Goal: Task Accomplishment & Management: Use online tool/utility

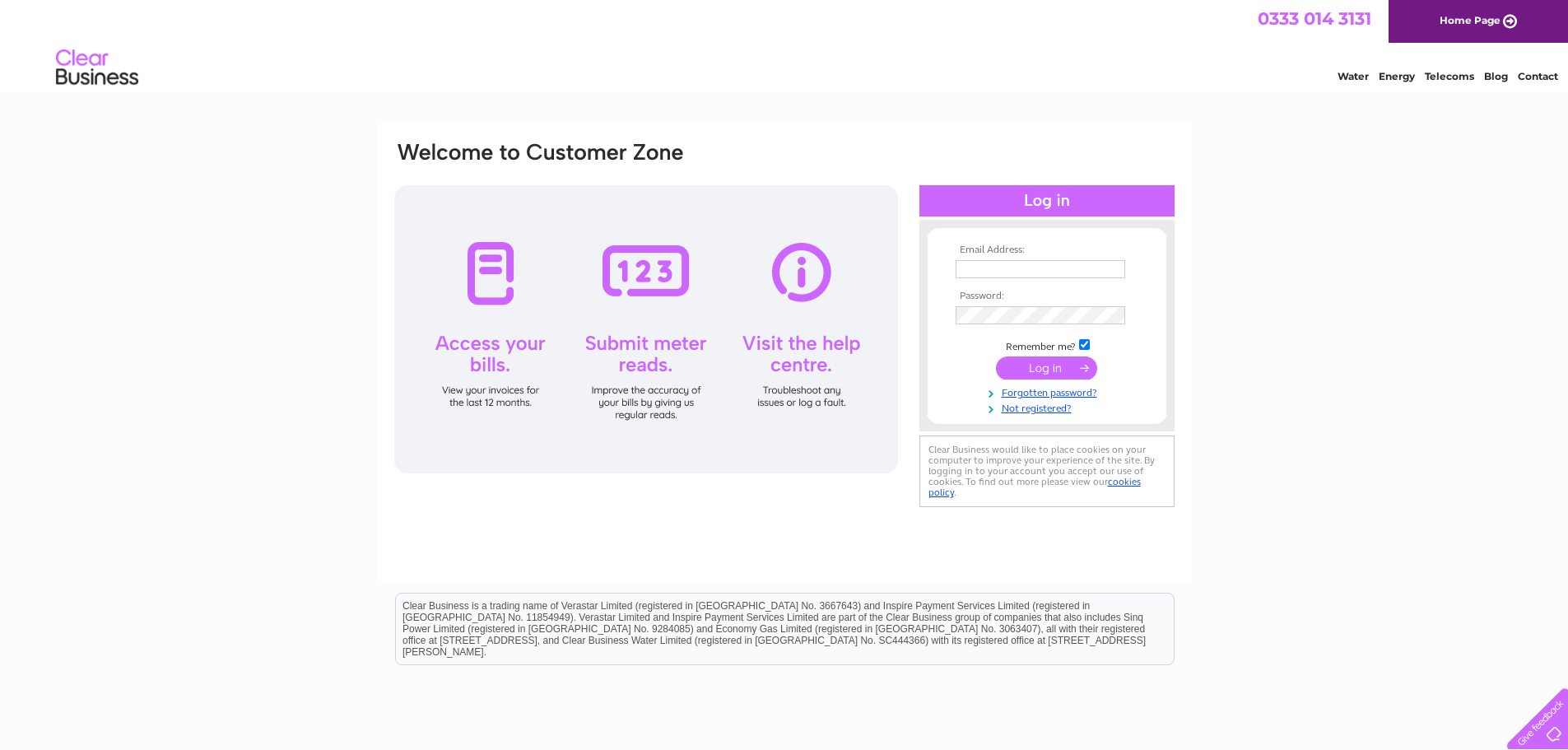
type input "kristy@sekers.co.uk"
click at [1066, 364] on input "submit" at bounding box center [1047, 367] width 101 height 23
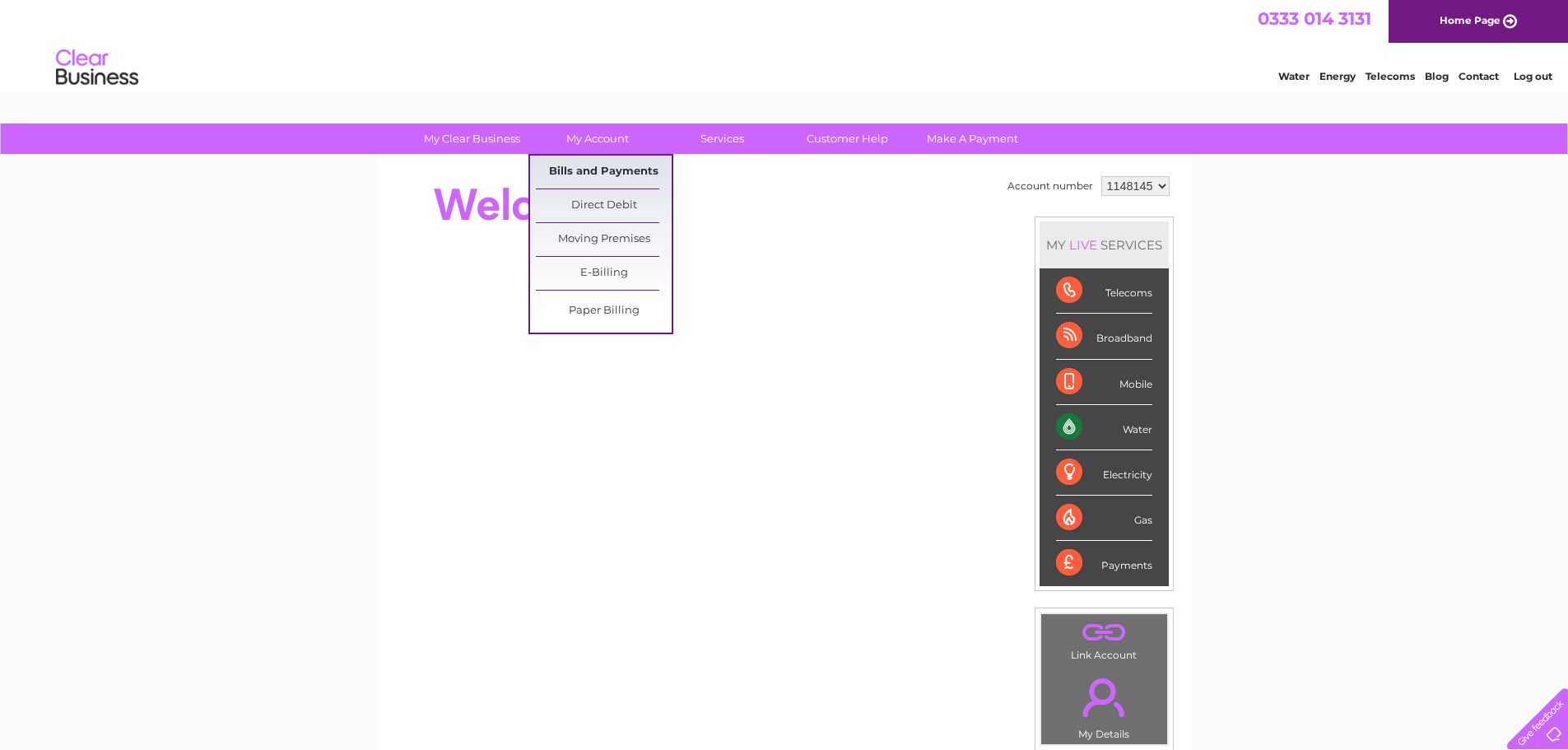
click at [608, 166] on link "Bills and Payments" at bounding box center [604, 172] width 136 height 33
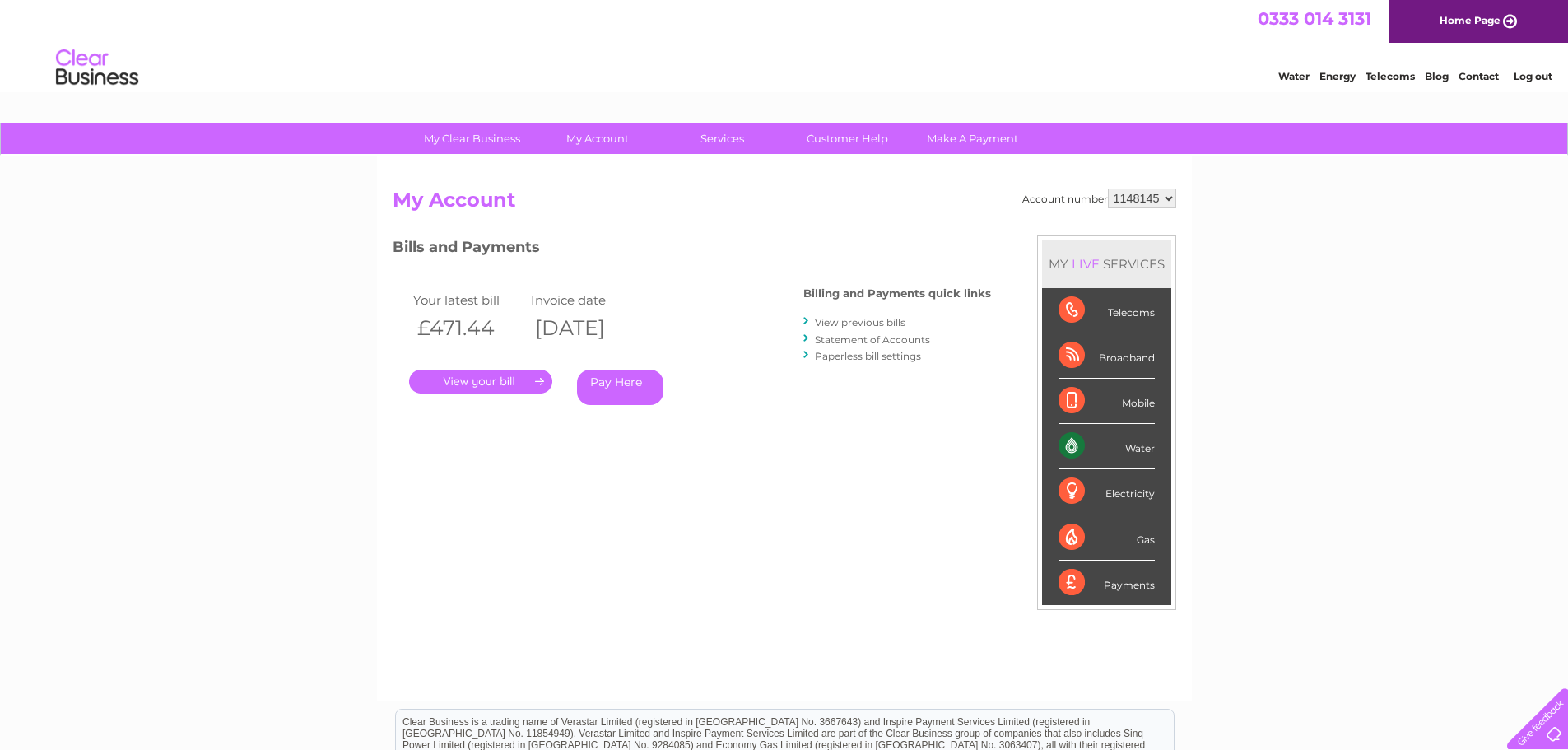
click at [1113, 454] on div "Water" at bounding box center [1107, 446] width 96 height 45
click at [1134, 451] on div "Water" at bounding box center [1107, 446] width 96 height 45
click at [1135, 449] on div "Water" at bounding box center [1107, 446] width 96 height 45
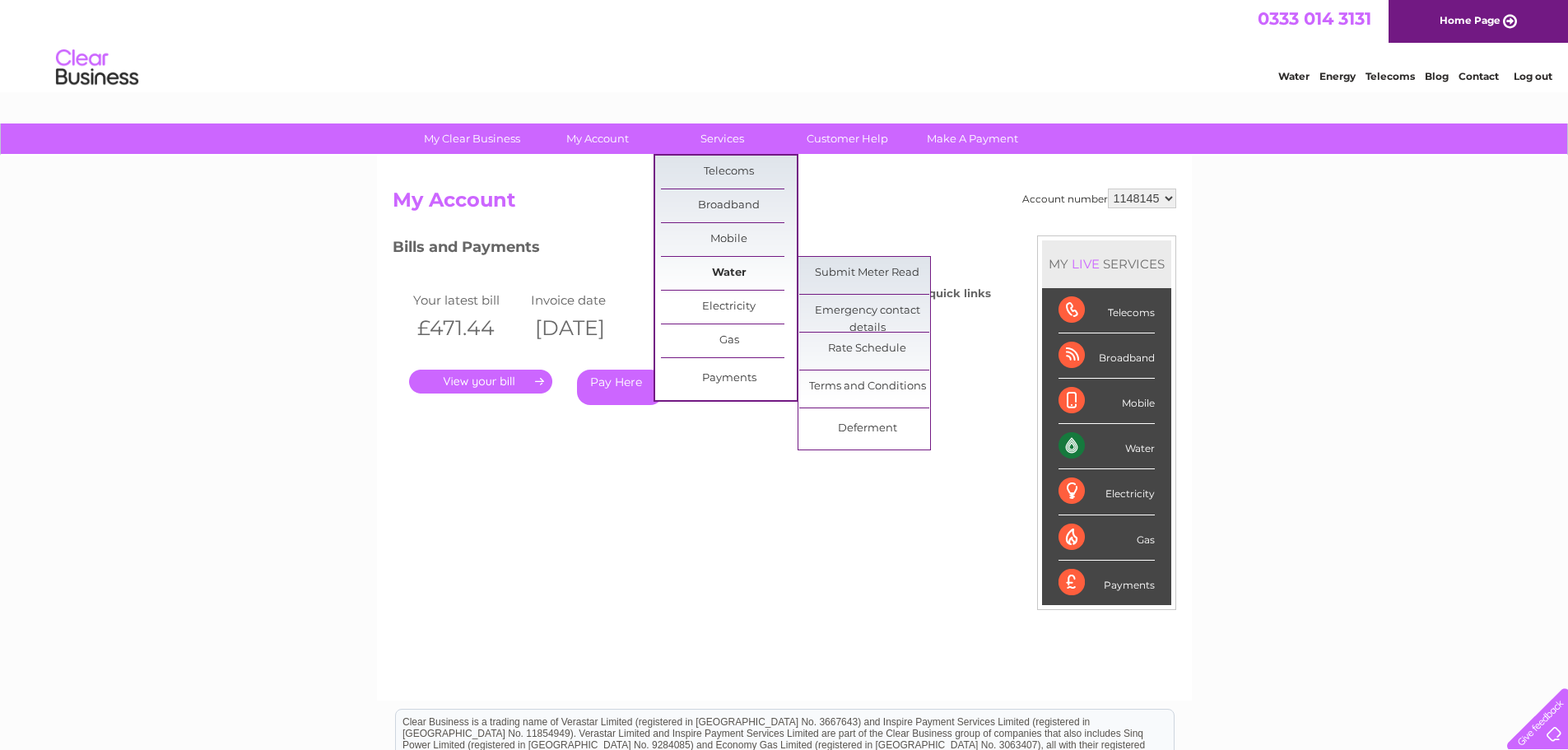
click at [742, 266] on link "Water" at bounding box center [729, 274] width 136 height 33
click at [870, 277] on link "Submit Meter Read" at bounding box center [867, 274] width 136 height 33
click at [874, 270] on link "Submit Meter Read" at bounding box center [867, 274] width 136 height 33
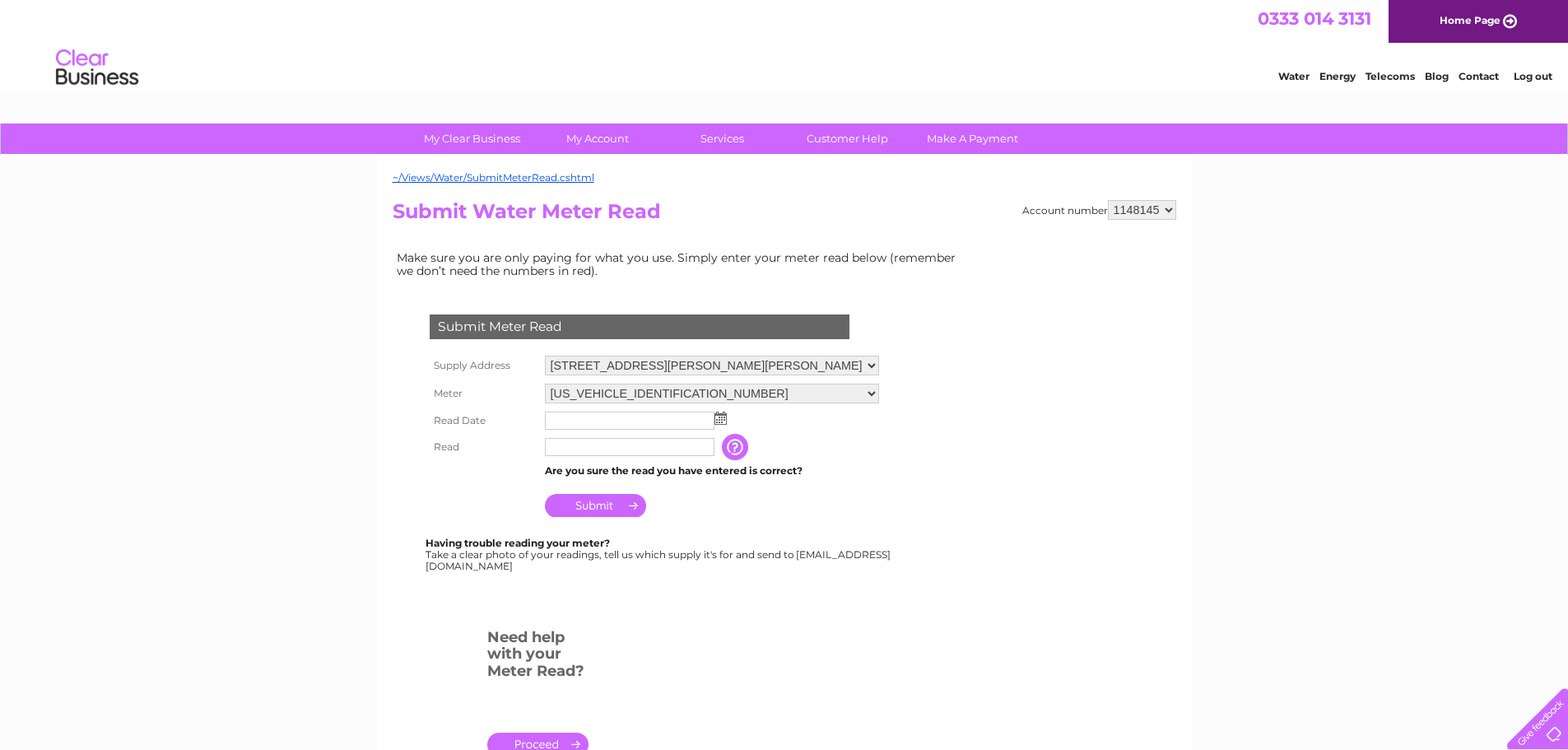
click at [724, 417] on img at bounding box center [720, 418] width 12 height 13
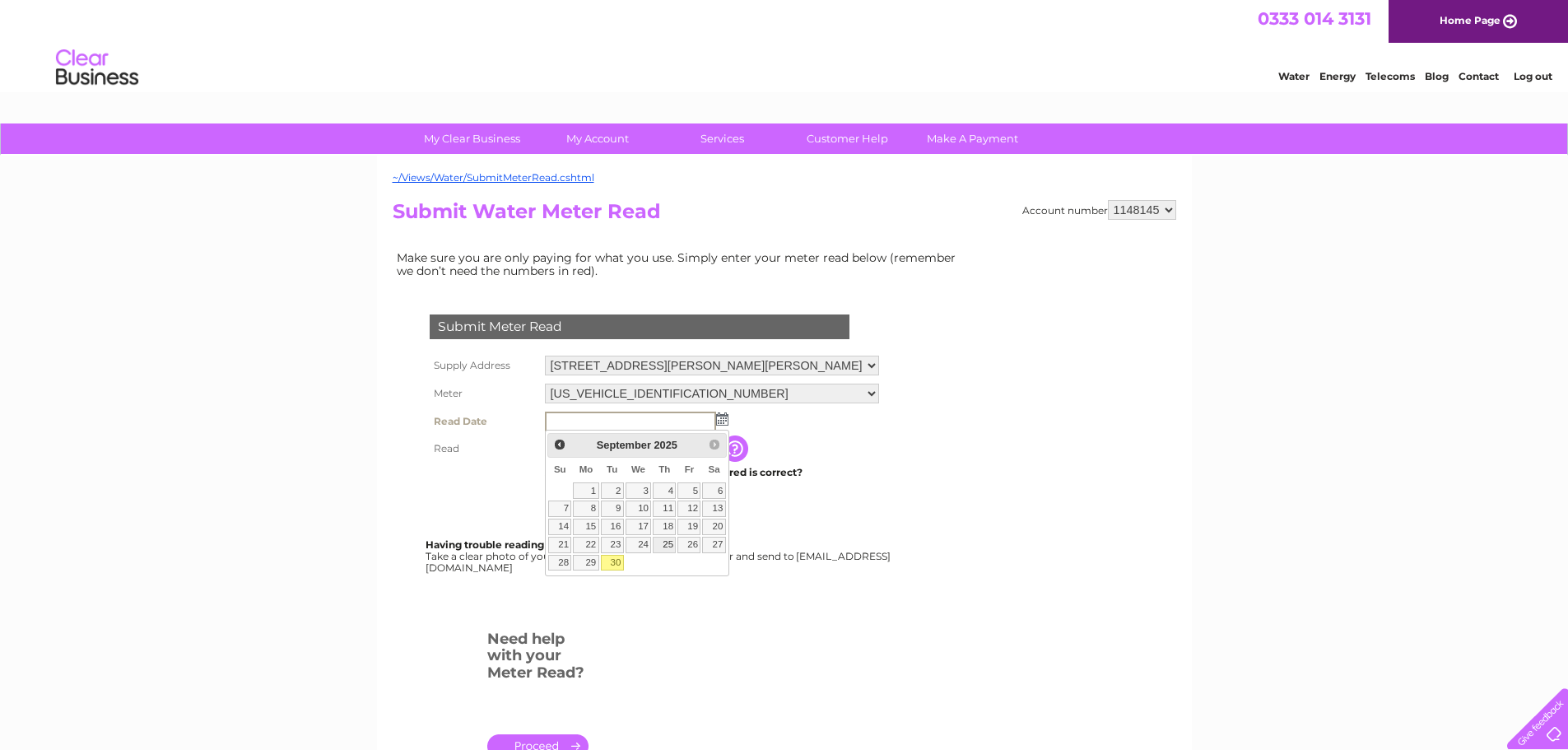
click at [668, 543] on link "25" at bounding box center [664, 544] width 23 height 17
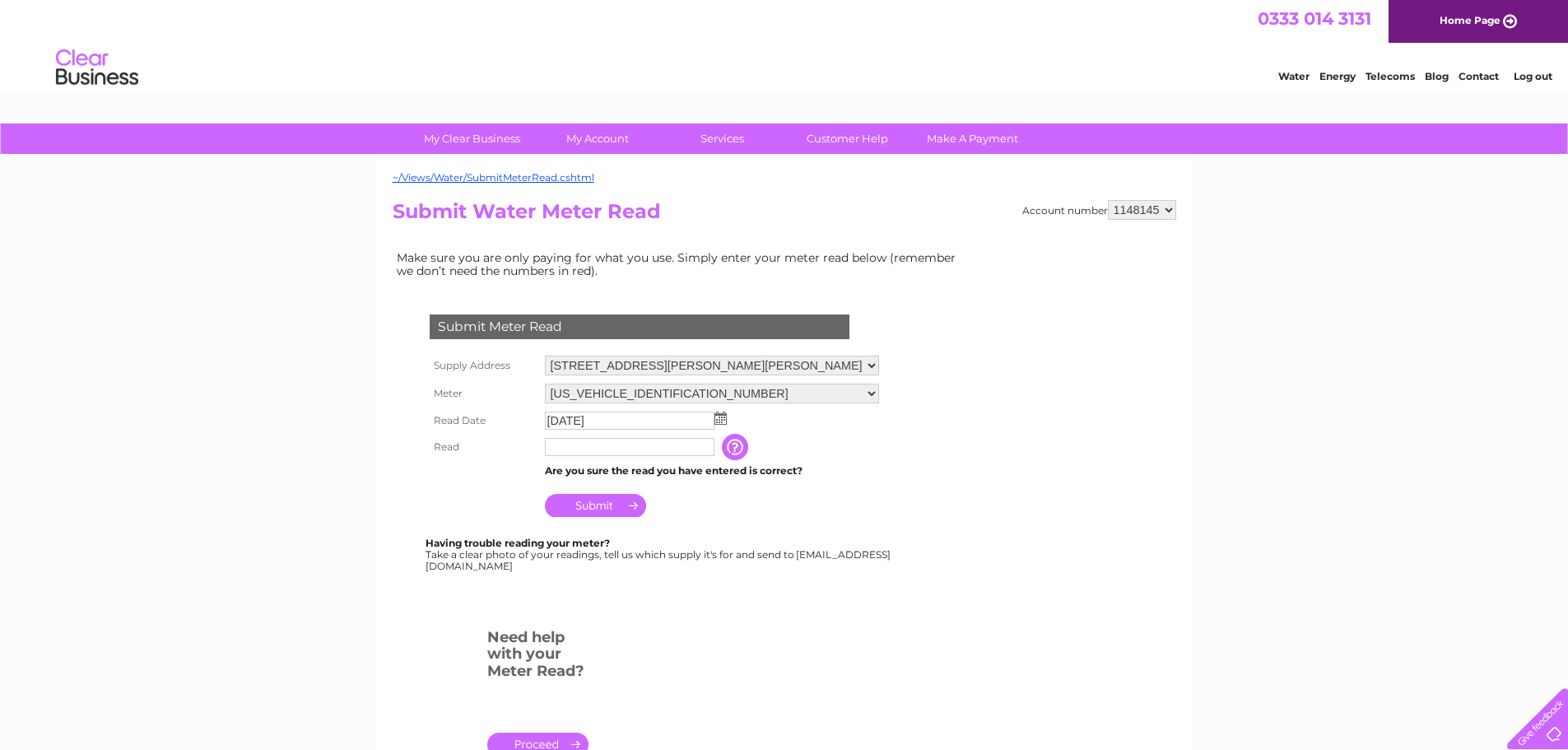
click at [720, 417] on img at bounding box center [720, 418] width 12 height 13
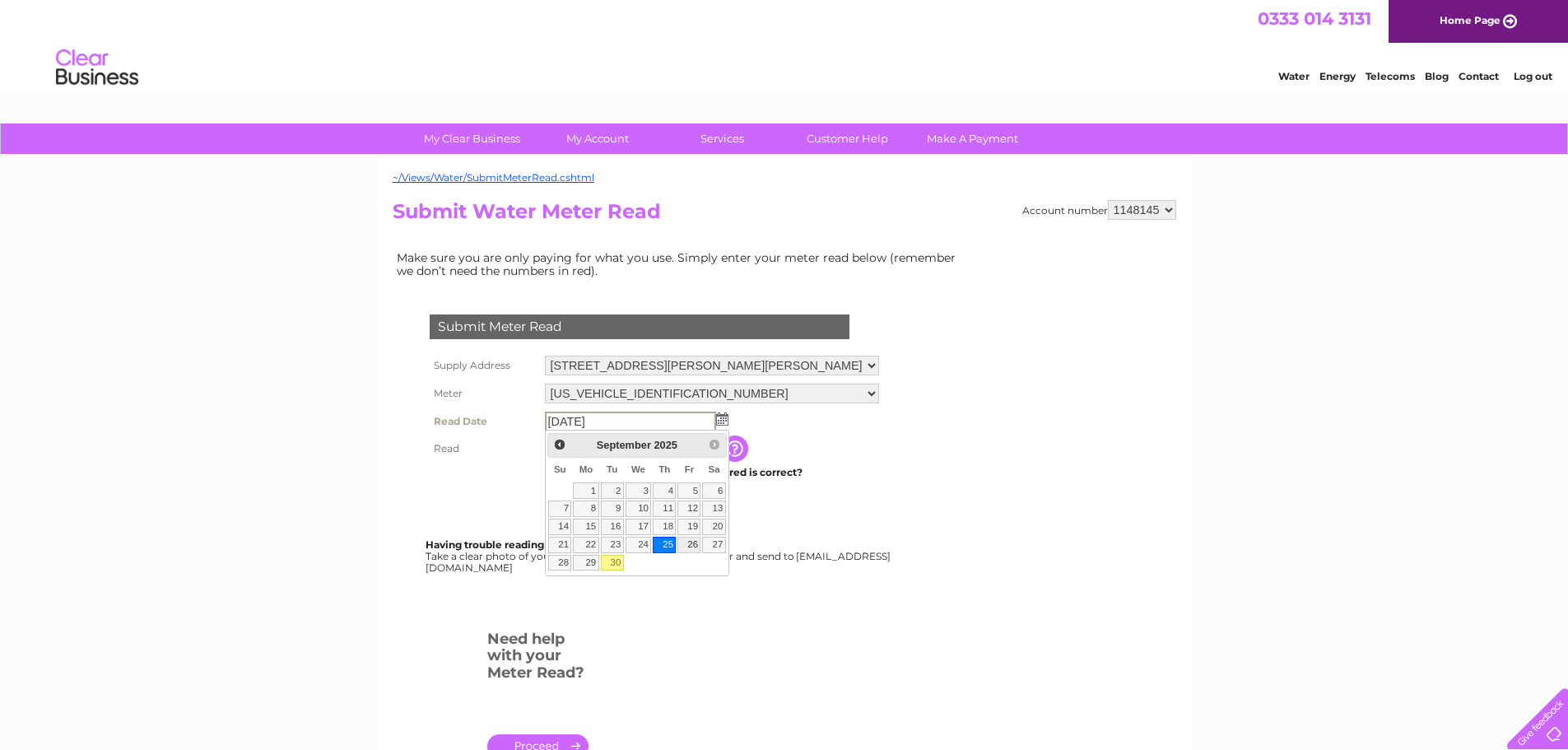
click at [694, 543] on link "26" at bounding box center [689, 544] width 23 height 17
type input "2025/09/26"
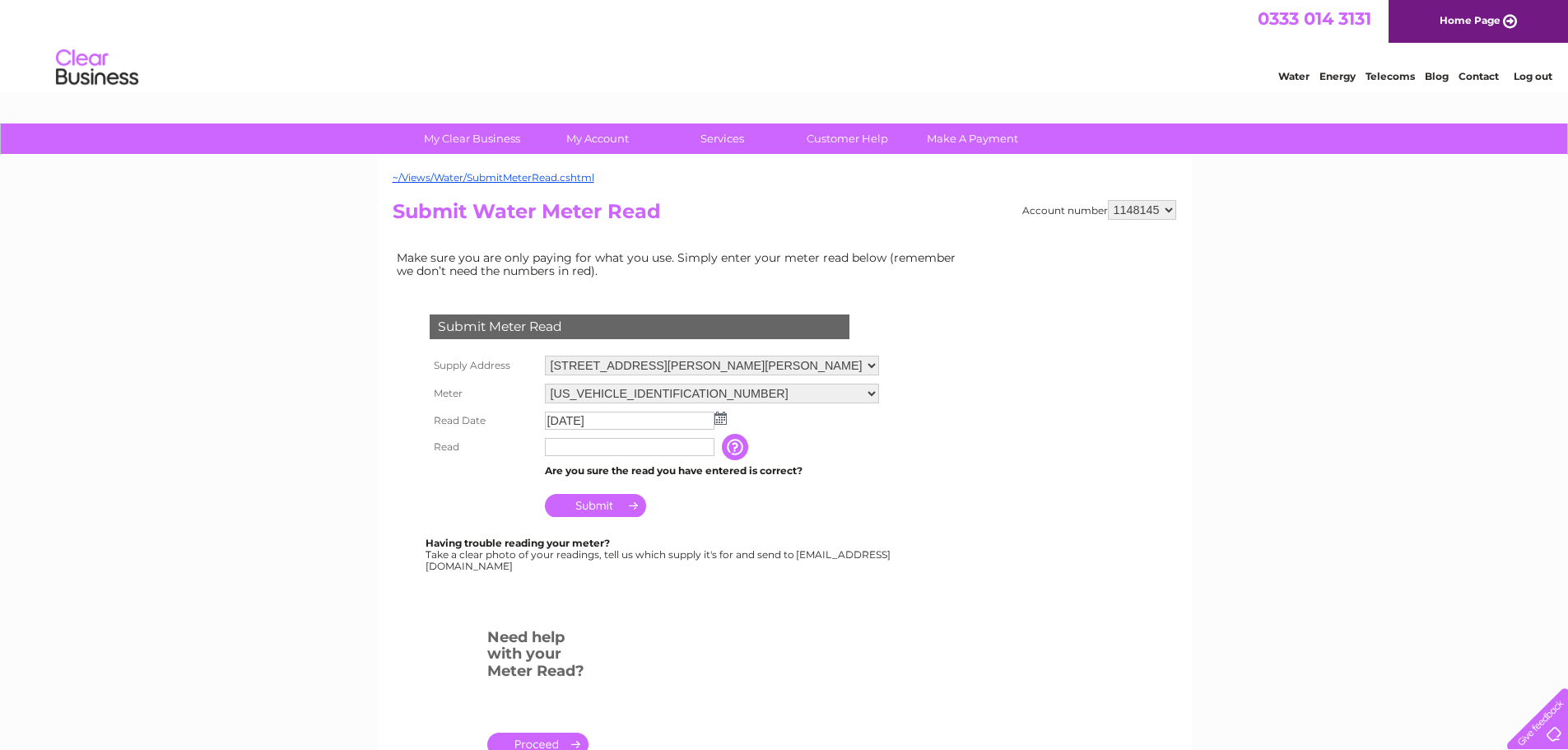
click at [633, 448] on input "text" at bounding box center [629, 447] width 170 height 18
type input "9551"
click at [606, 509] on input "Submit" at bounding box center [595, 507] width 101 height 23
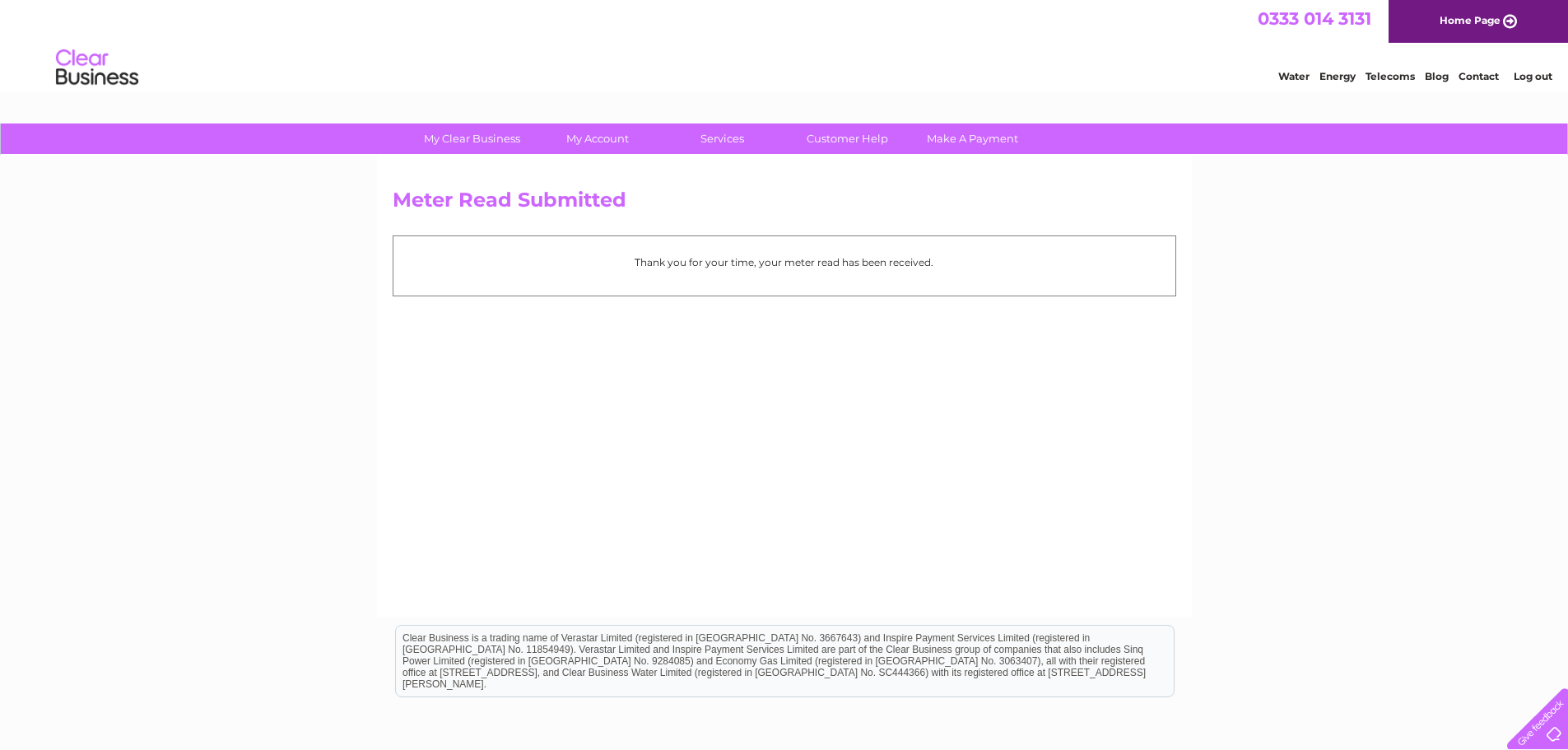
click at [1542, 70] on link "Log out" at bounding box center [1533, 75] width 39 height 12
